Goal: Communication & Community: Answer question/provide support

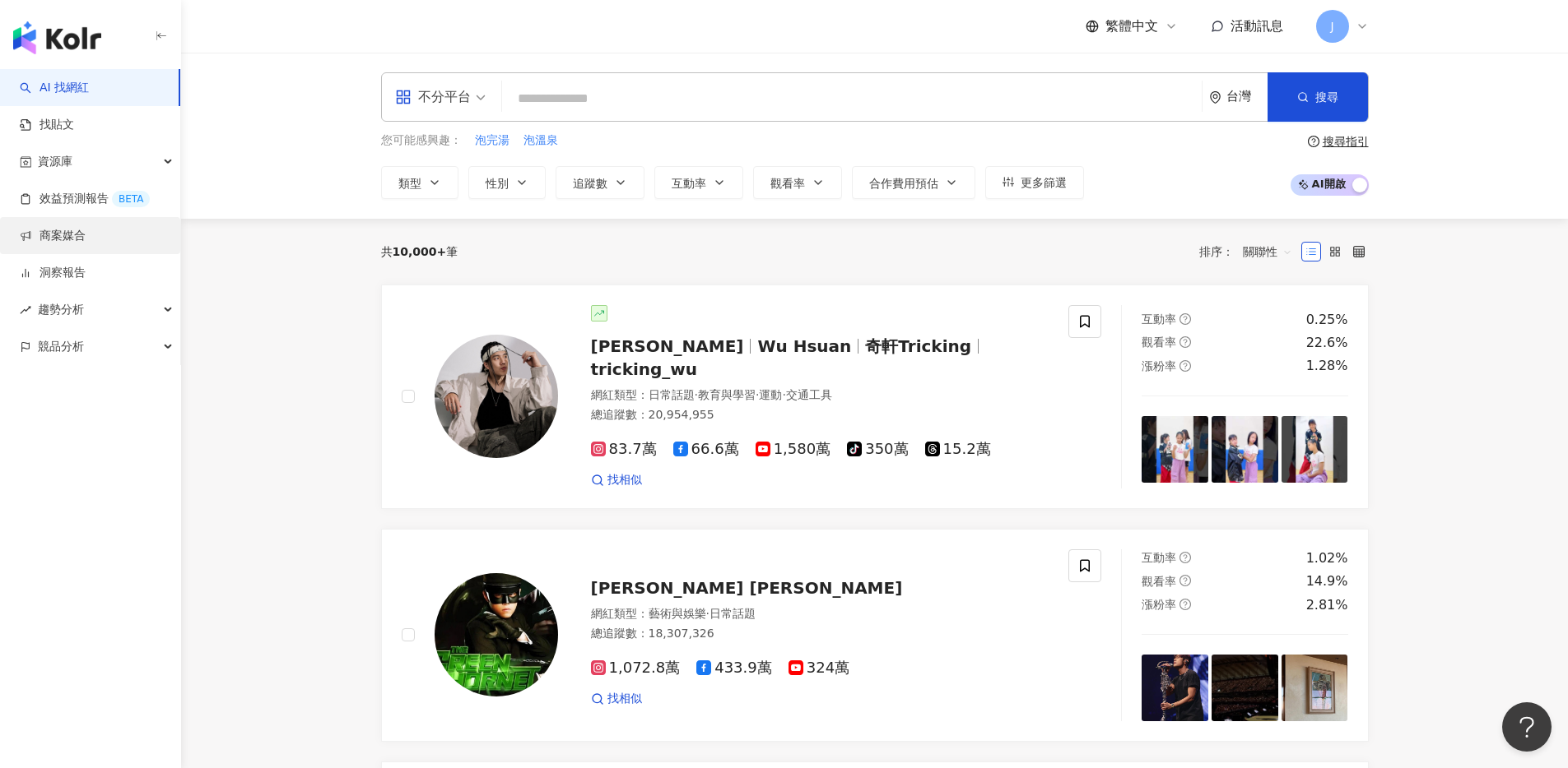
click at [86, 228] on link "商案媒合" at bounding box center [53, 235] width 66 height 16
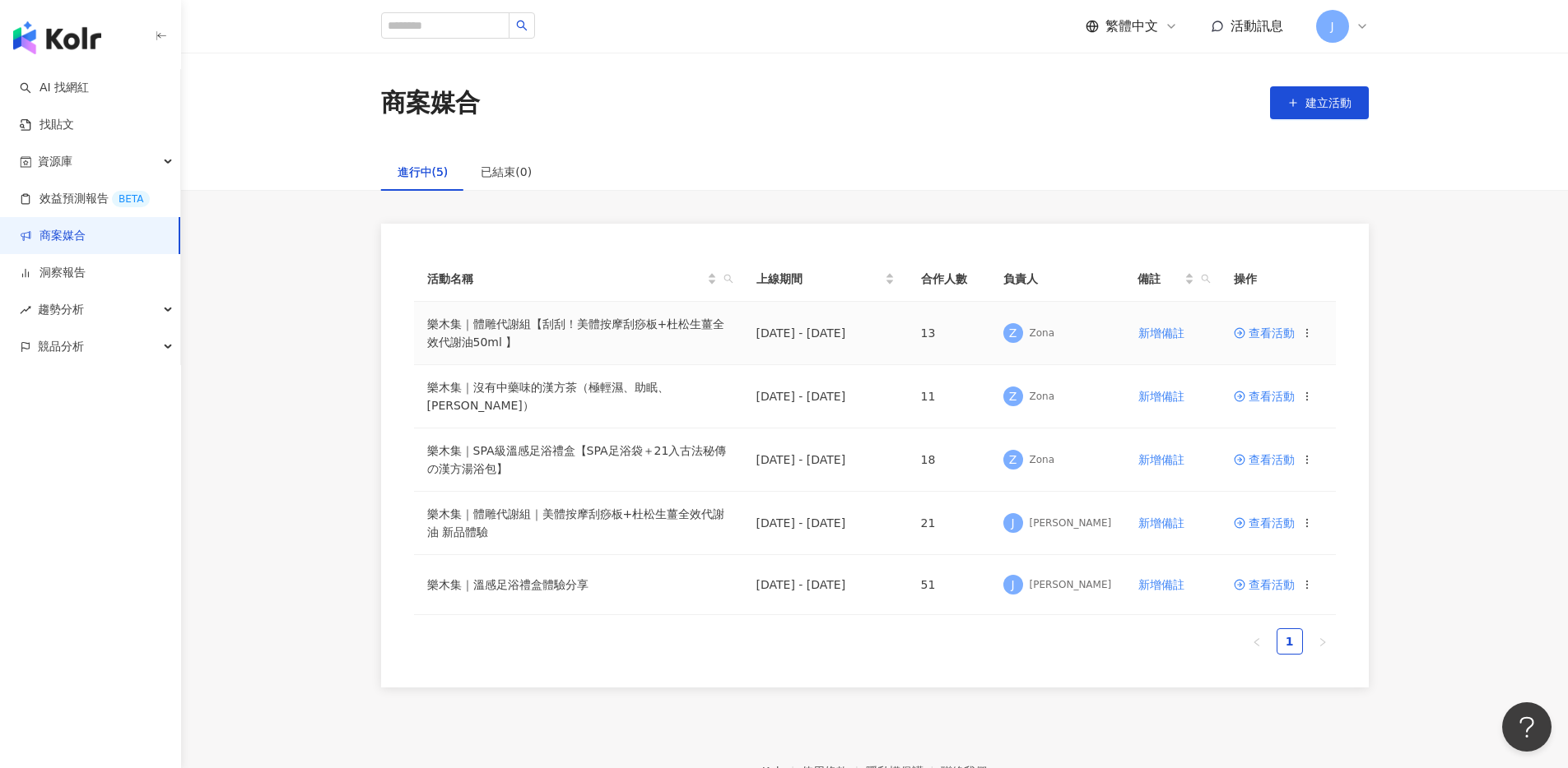
click at [1259, 341] on td "查看活動" at bounding box center [1279, 333] width 115 height 63
click at [1263, 334] on span "查看活動" at bounding box center [1264, 333] width 60 height 11
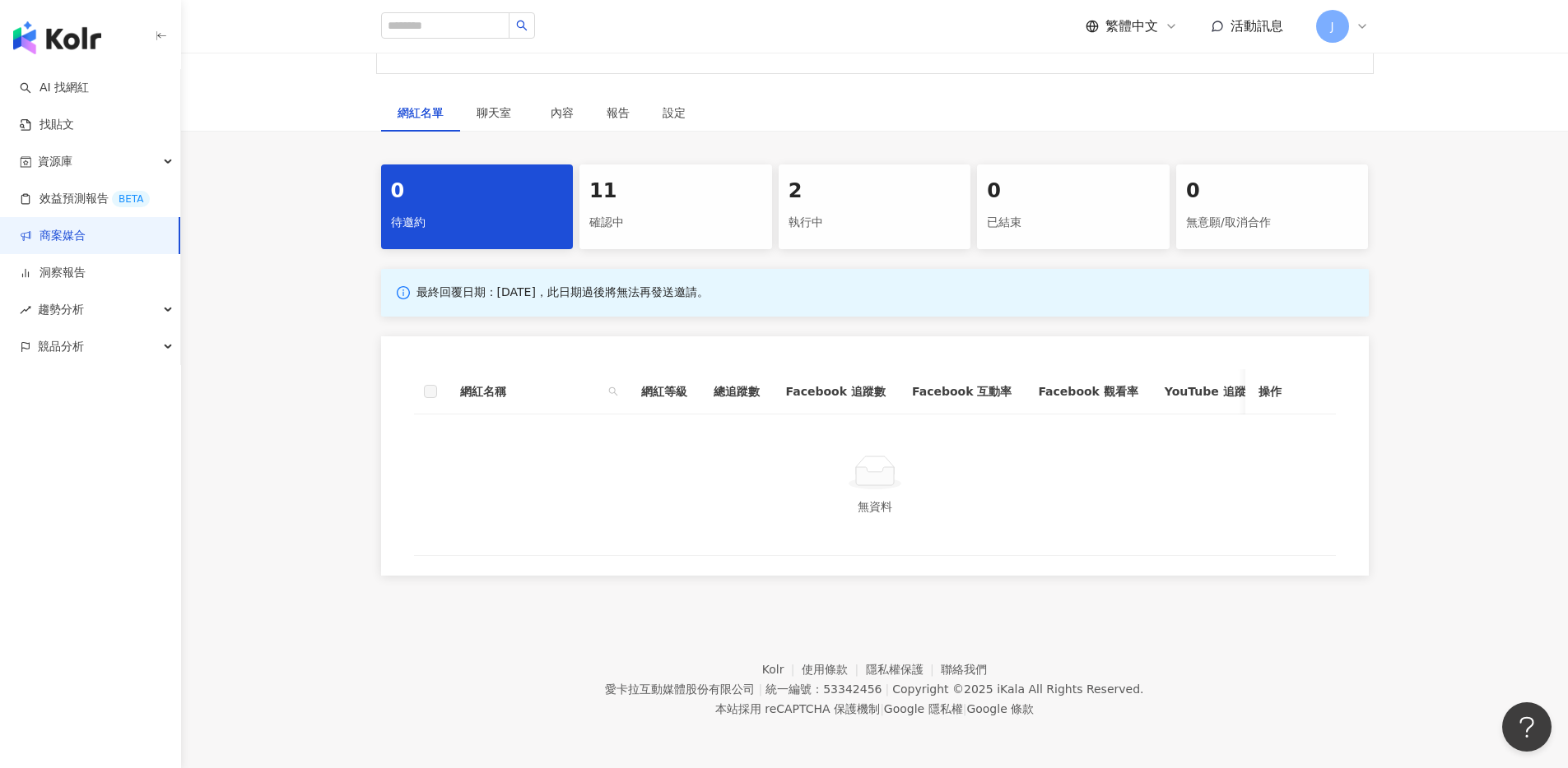
scroll to position [742, 0]
click at [696, 237] on div "確認中" at bounding box center [676, 223] width 173 height 28
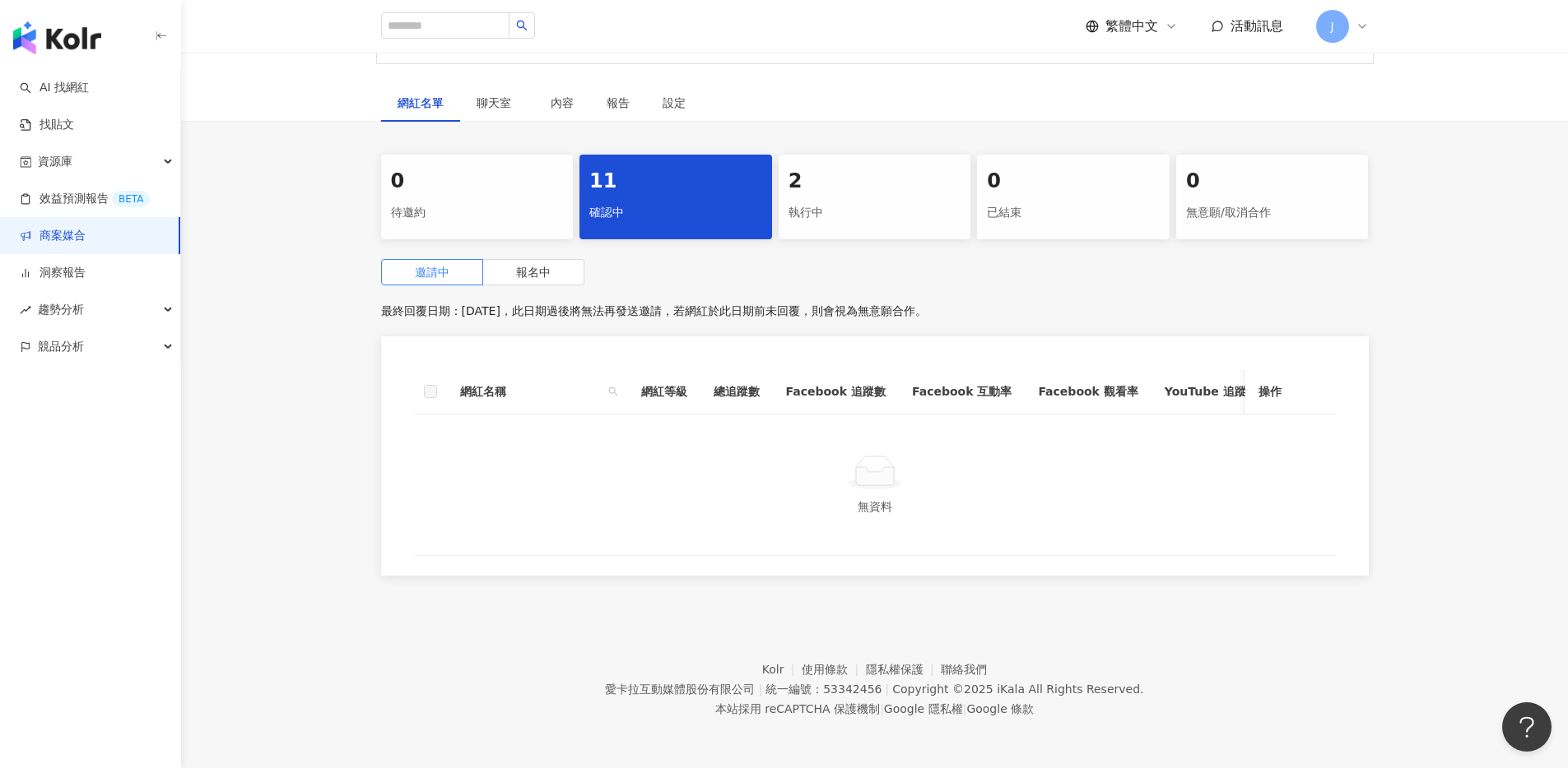
scroll to position [745, 0]
click at [571, 285] on label "報名中" at bounding box center [533, 272] width 101 height 26
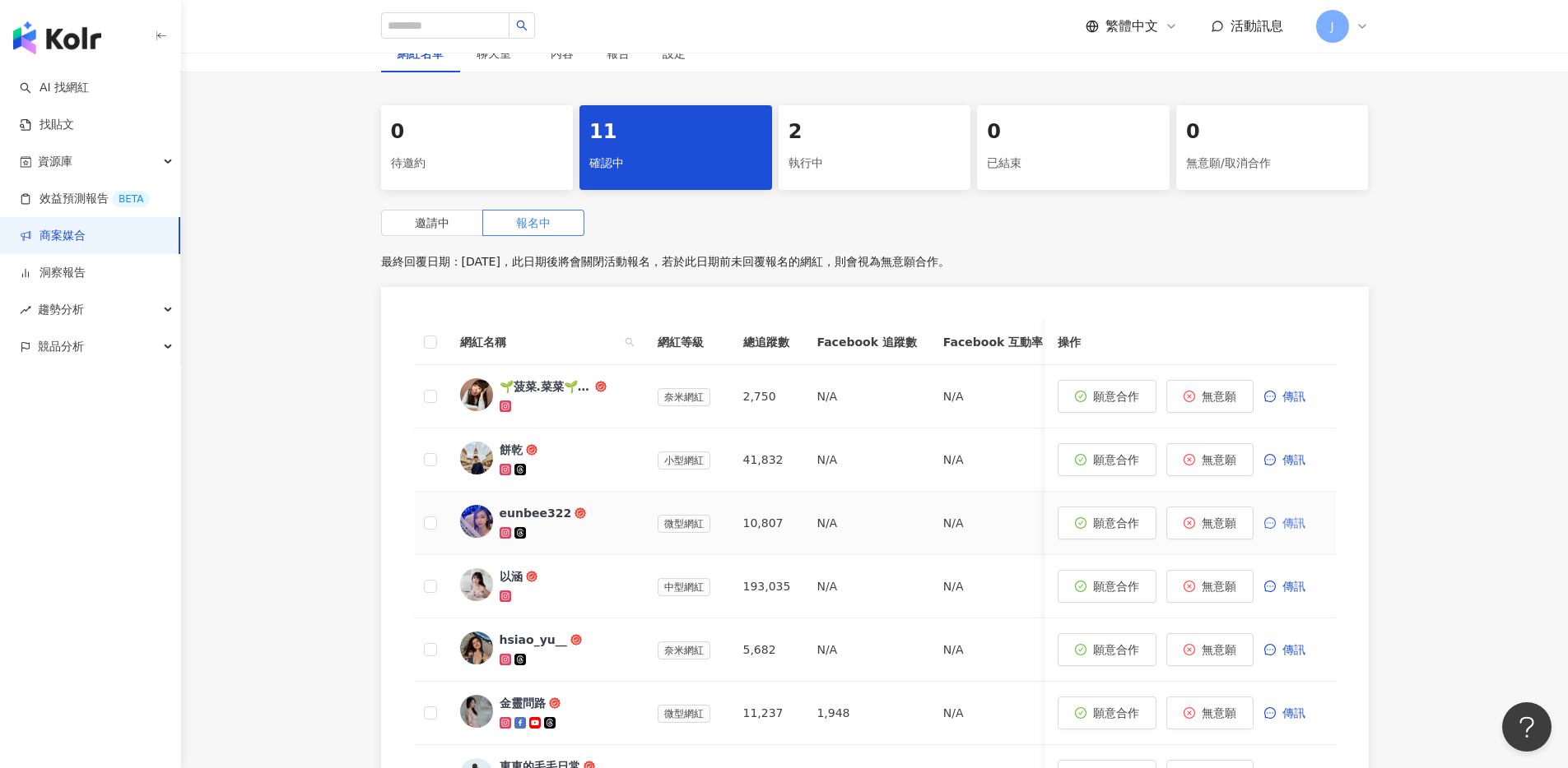
click at [1291, 530] on span "傳訊" at bounding box center [1294, 523] width 23 height 13
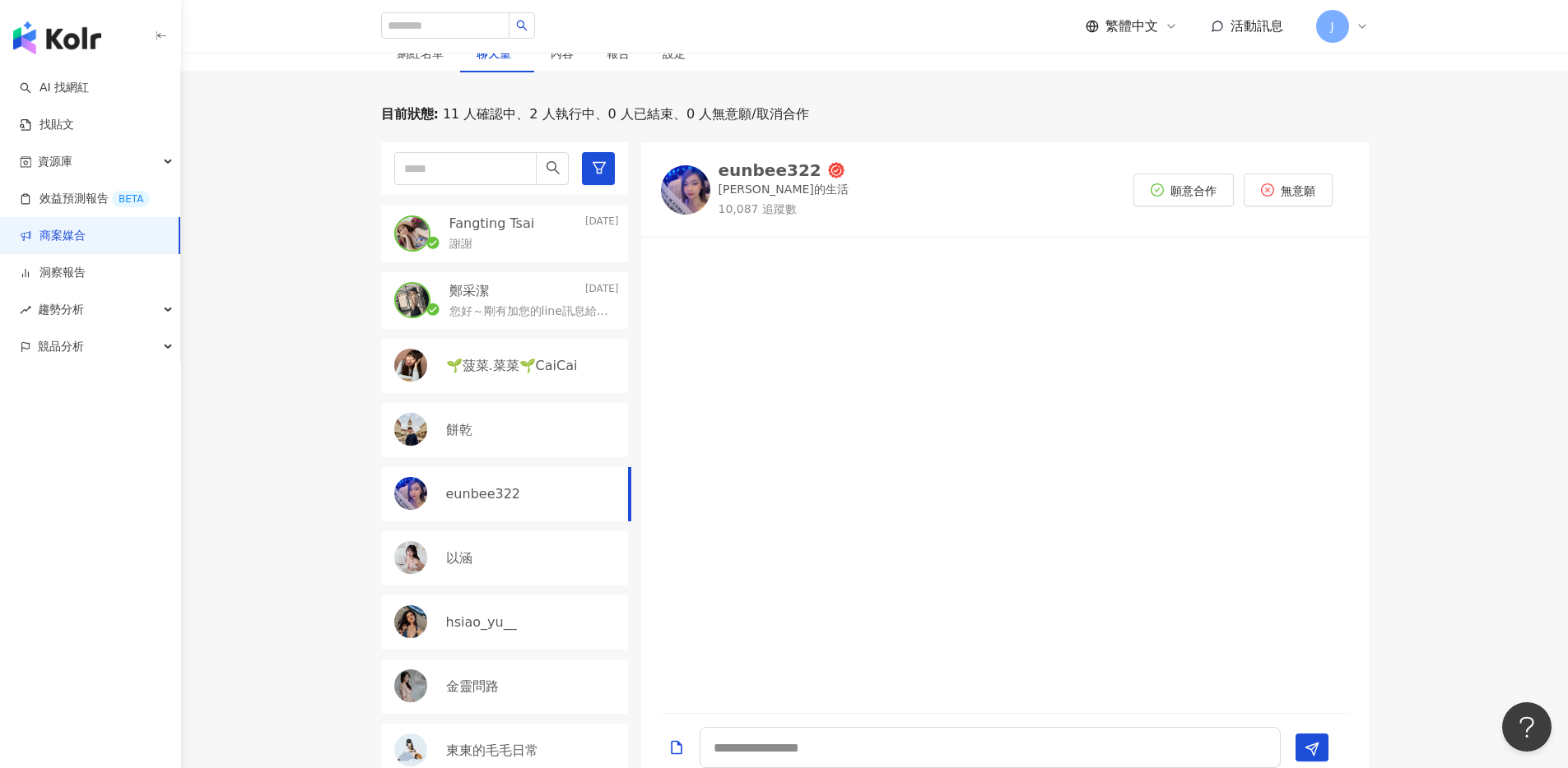
click at [526, 263] on div "Fangting Tsai 2025/9/29 謝謝" at bounding box center [504, 233] width 247 height 58
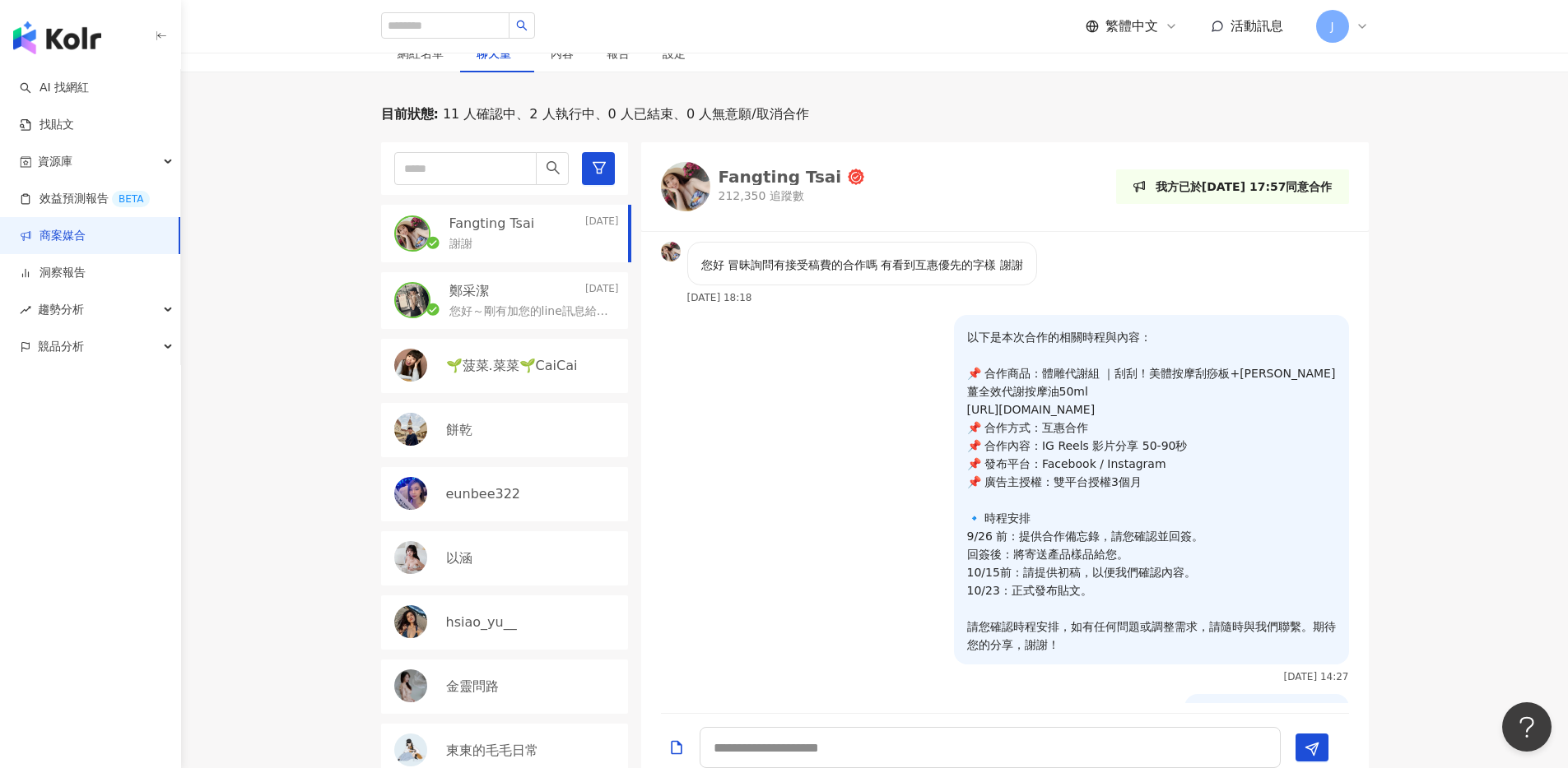
drag, startPoint x: 956, startPoint y: 422, endPoint x: 1171, endPoint y: 729, distance: 374.8
click at [1171, 654] on p "以下是本次合作的相關時程與內容： 📌 合作商品：體雕代謝組 ｜刮刮！美體按摩刮痧板+杜松生薑全效代謝按摩油50ml https://www.lomoji.co…" at bounding box center [1151, 490] width 369 height 326
copy p "以下是本次合作的相關時程與內容： 📌 合作商品：體雕代謝組 ｜刮刮！美體按摩刮痧板+杜松生薑全效代謝按摩油50ml https://www.lomoji.co…"
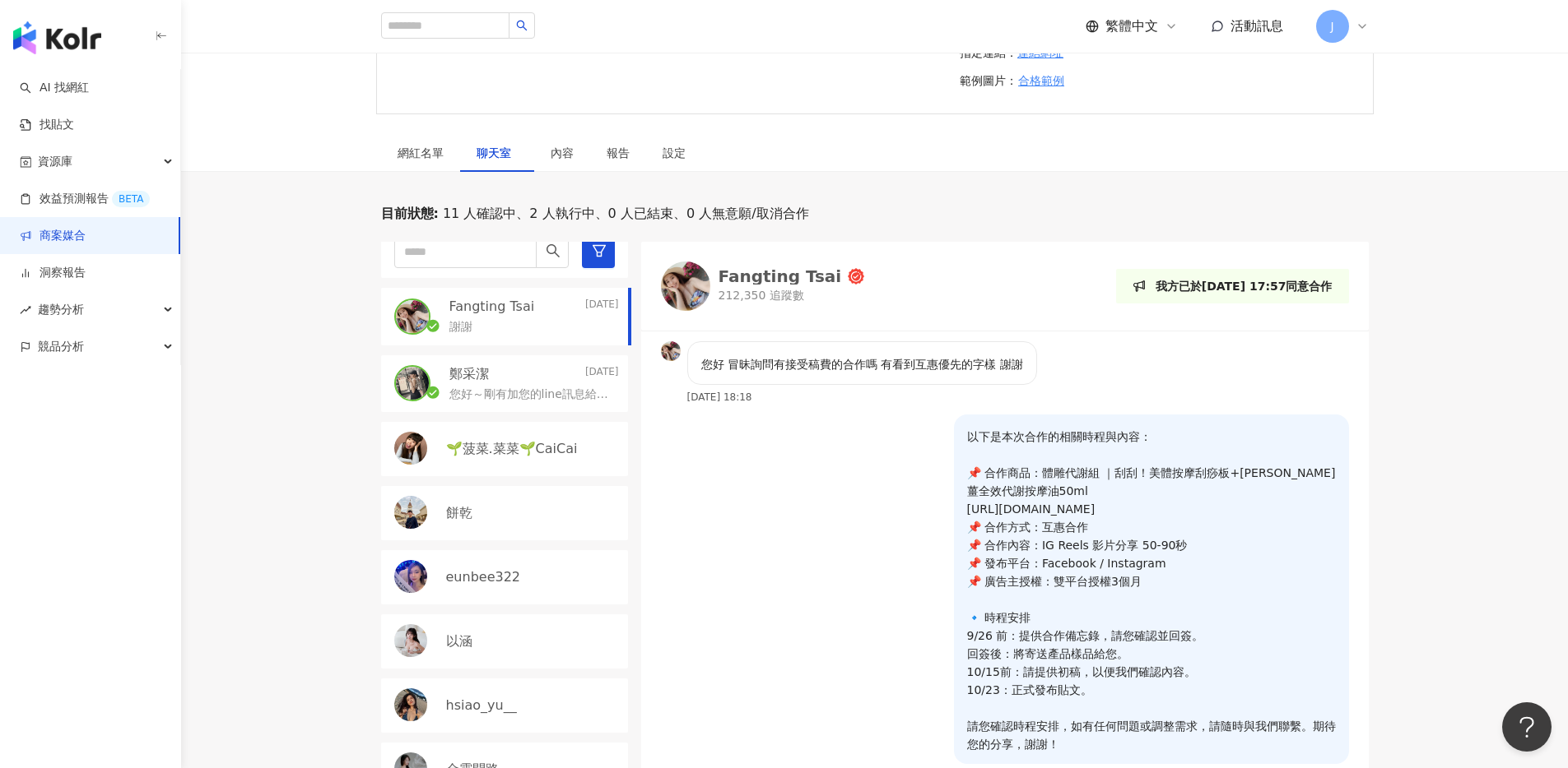
scroll to position [29, 0]
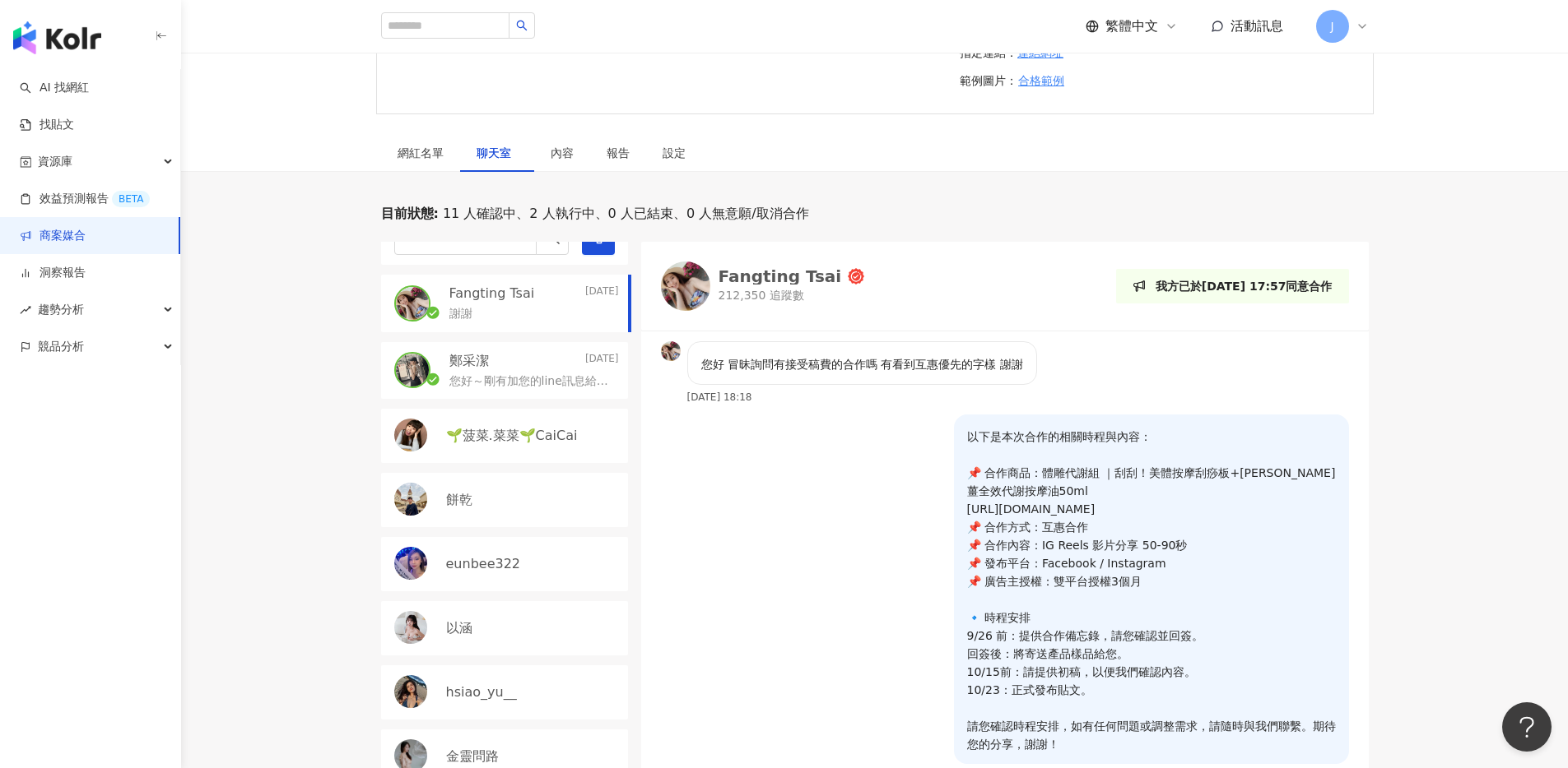
click at [476, 573] on p "eunbee322" at bounding box center [483, 564] width 75 height 18
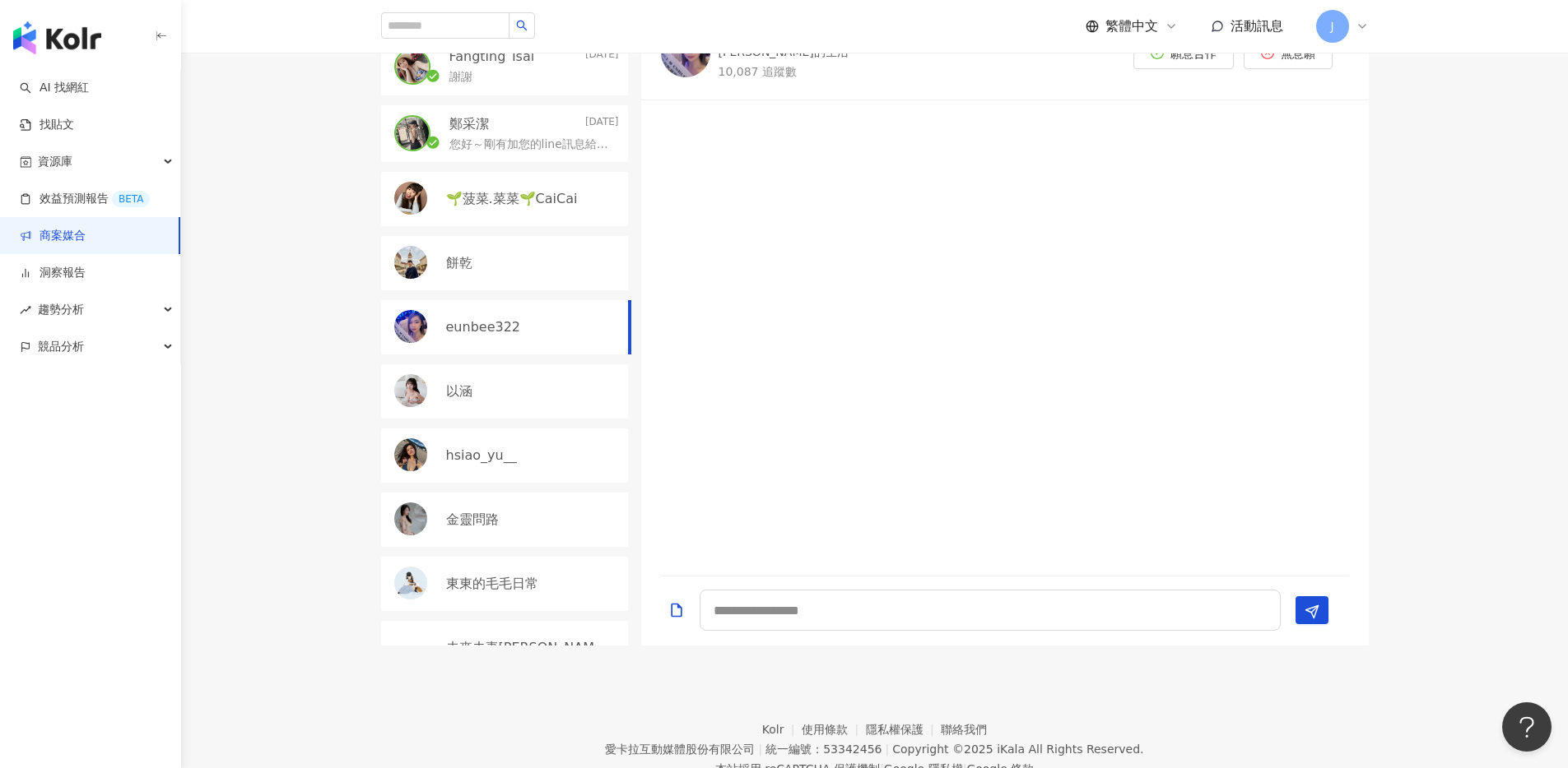
scroll to position [1033, 0]
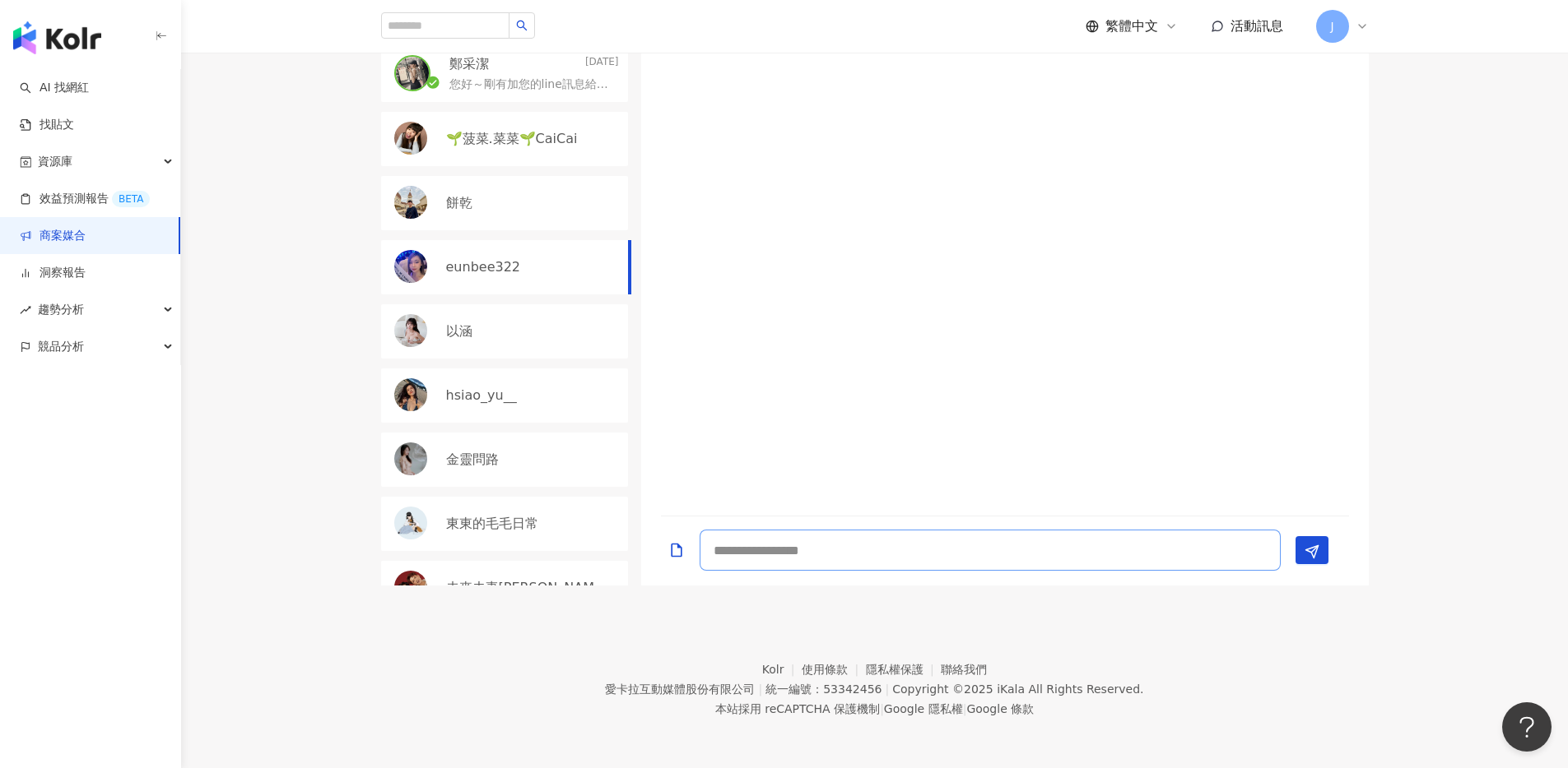
click at [981, 551] on textarea at bounding box center [990, 551] width 581 height 42
paste textarea "**********"
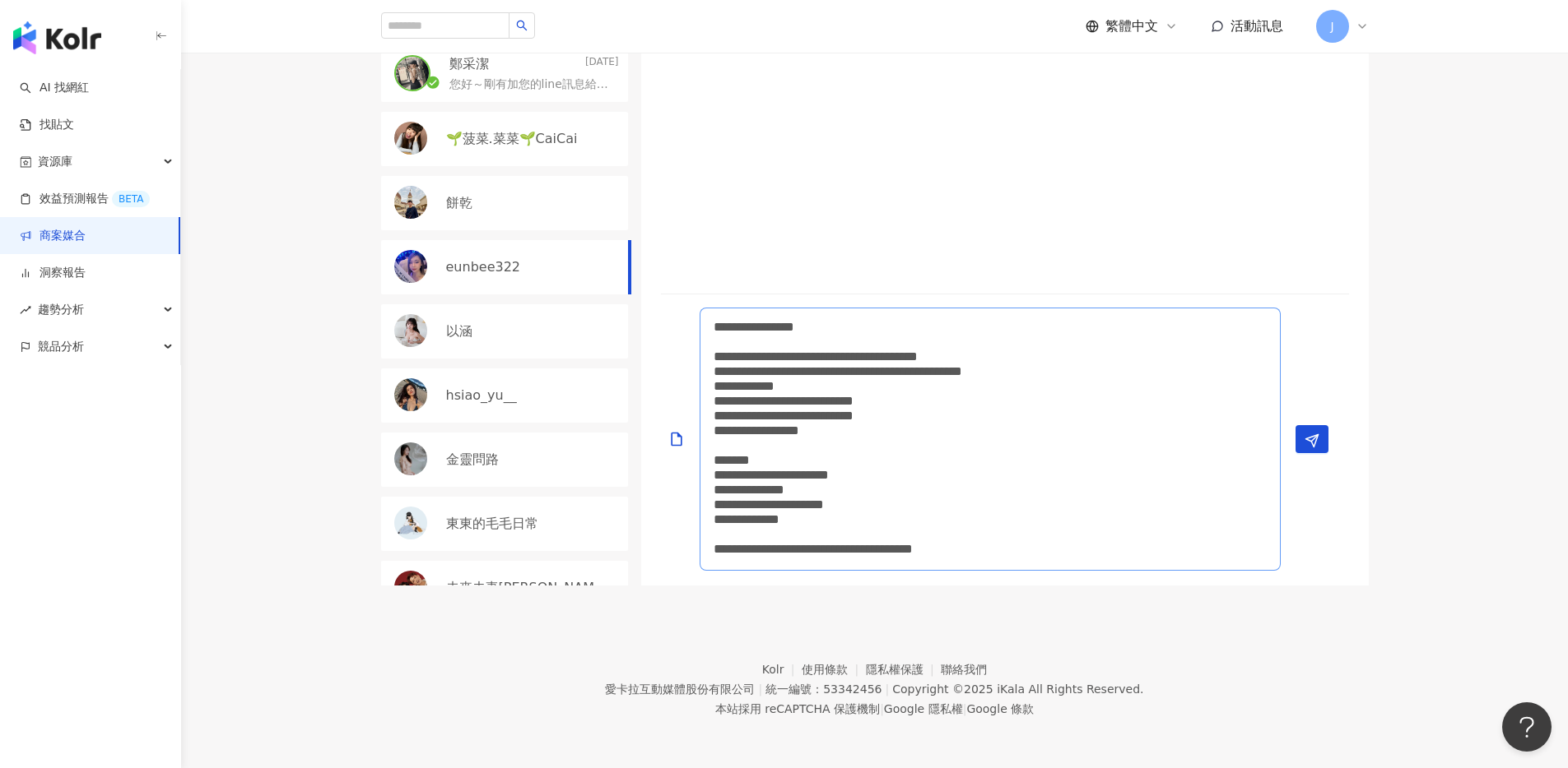
click at [744, 471] on textarea "**********" at bounding box center [990, 439] width 581 height 264
click at [896, 478] on textarea "**********" at bounding box center [990, 439] width 581 height 264
type textarea "**********"
click at [1316, 443] on icon "Send" at bounding box center [1312, 441] width 15 height 15
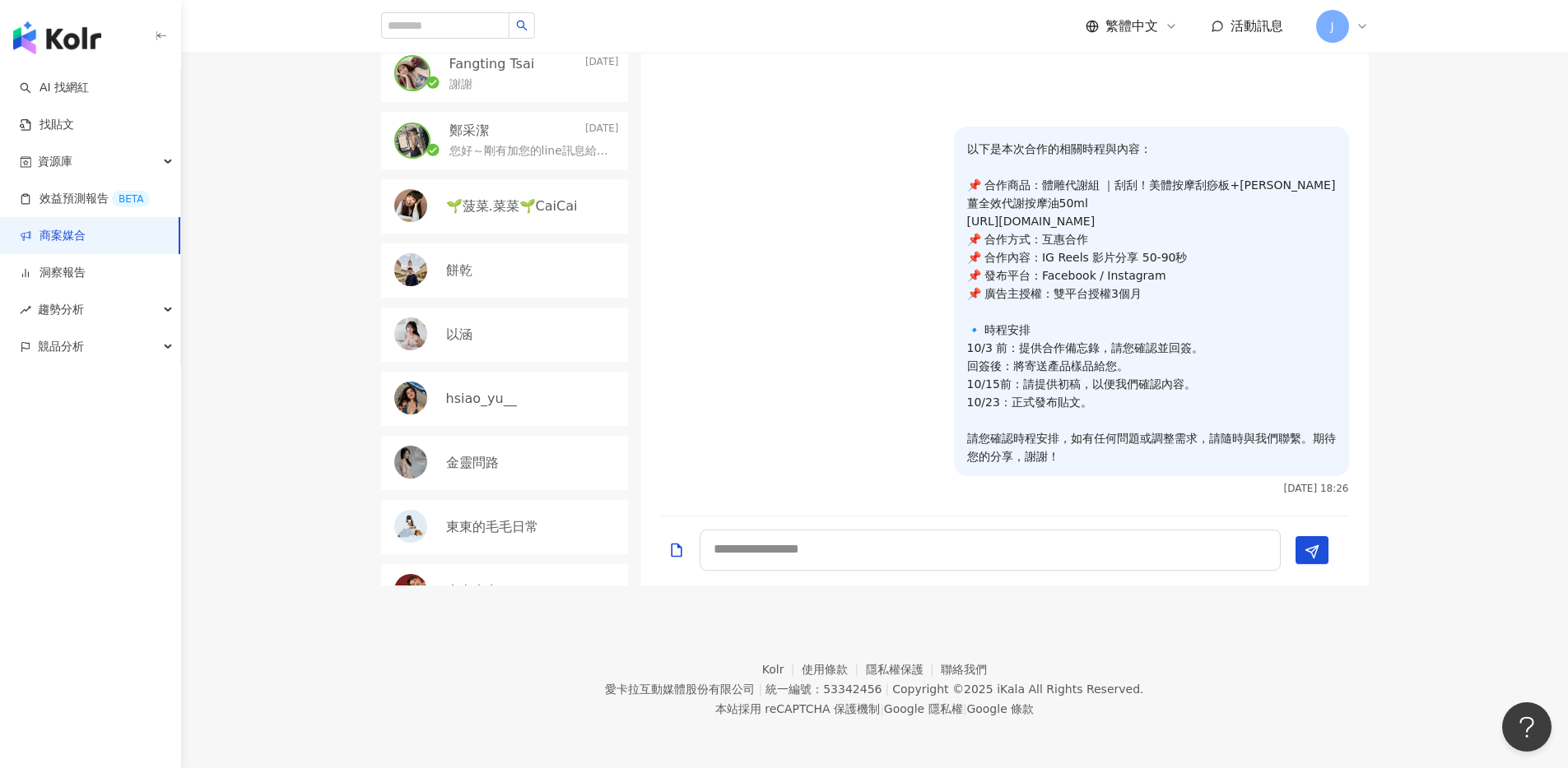
scroll to position [0, 0]
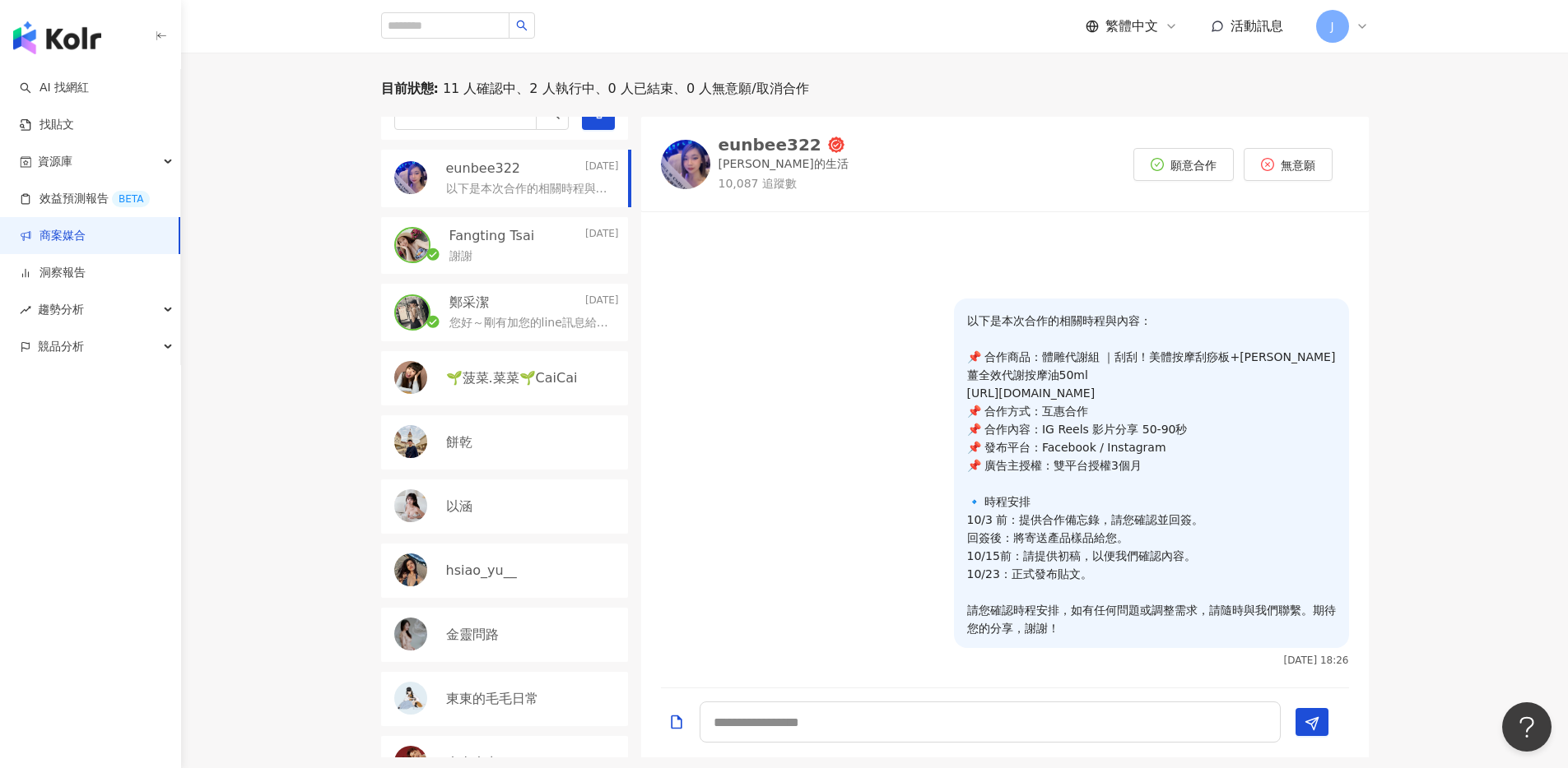
click at [735, 153] on div "eunbee322" at bounding box center [769, 145] width 103 height 16
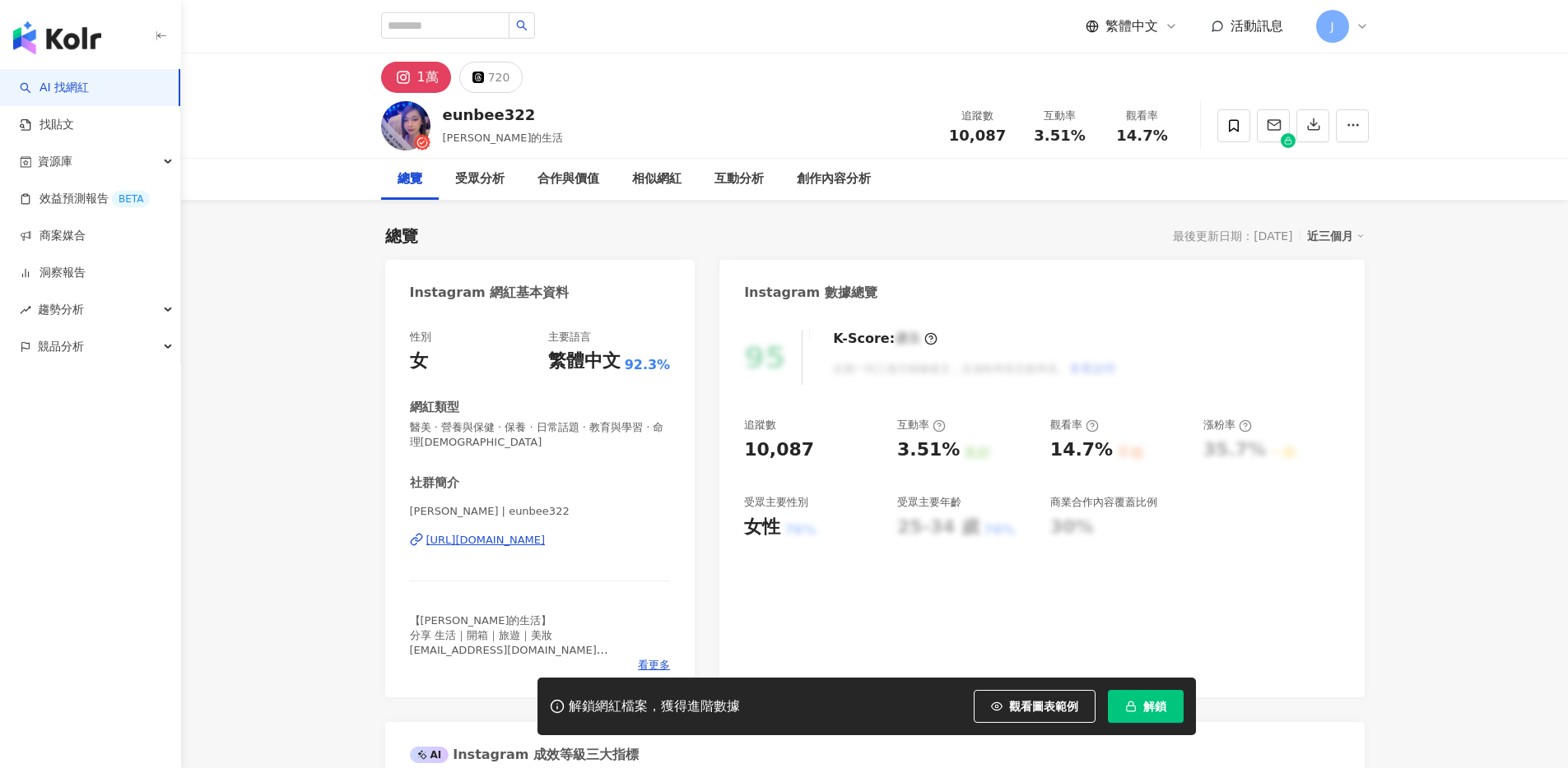
click at [538, 541] on div "[URL][DOMAIN_NAME]" at bounding box center [486, 540] width 119 height 15
